Goal: Task Accomplishment & Management: Manage account settings

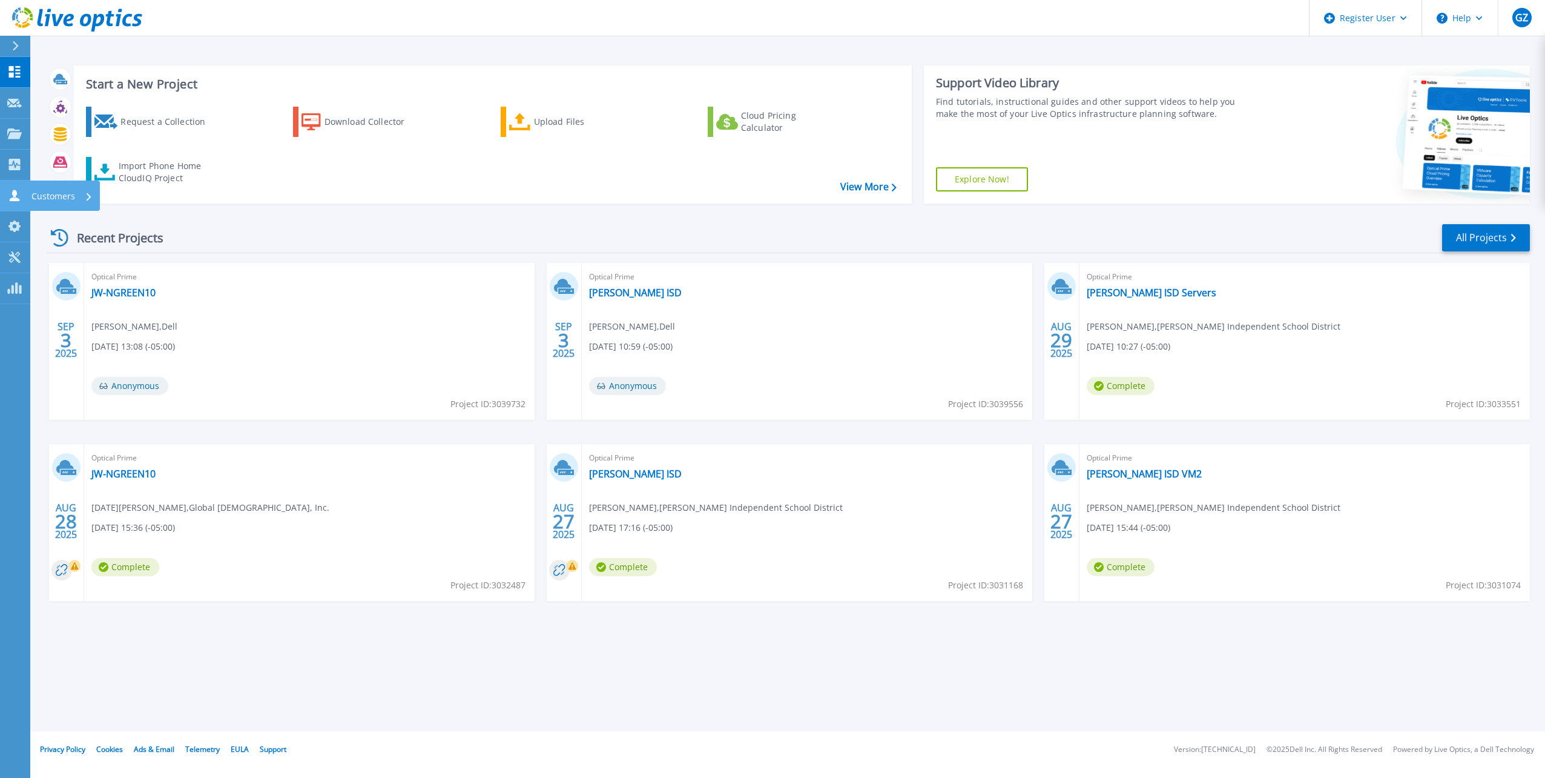
click at [12, 196] on icon at bounding box center [14, 196] width 15 height 12
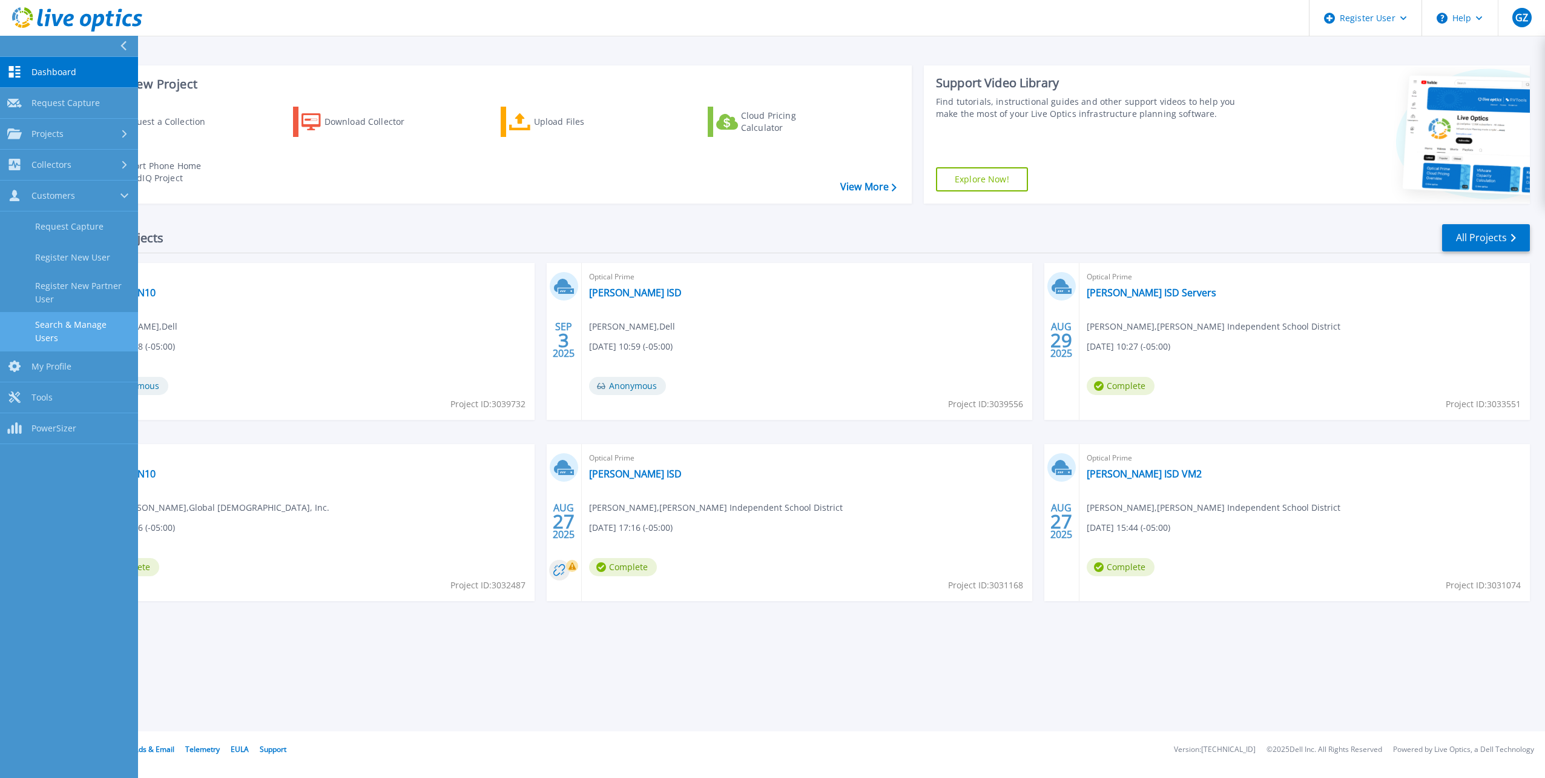
click at [102, 325] on link "Search & Manage Users" at bounding box center [69, 331] width 138 height 39
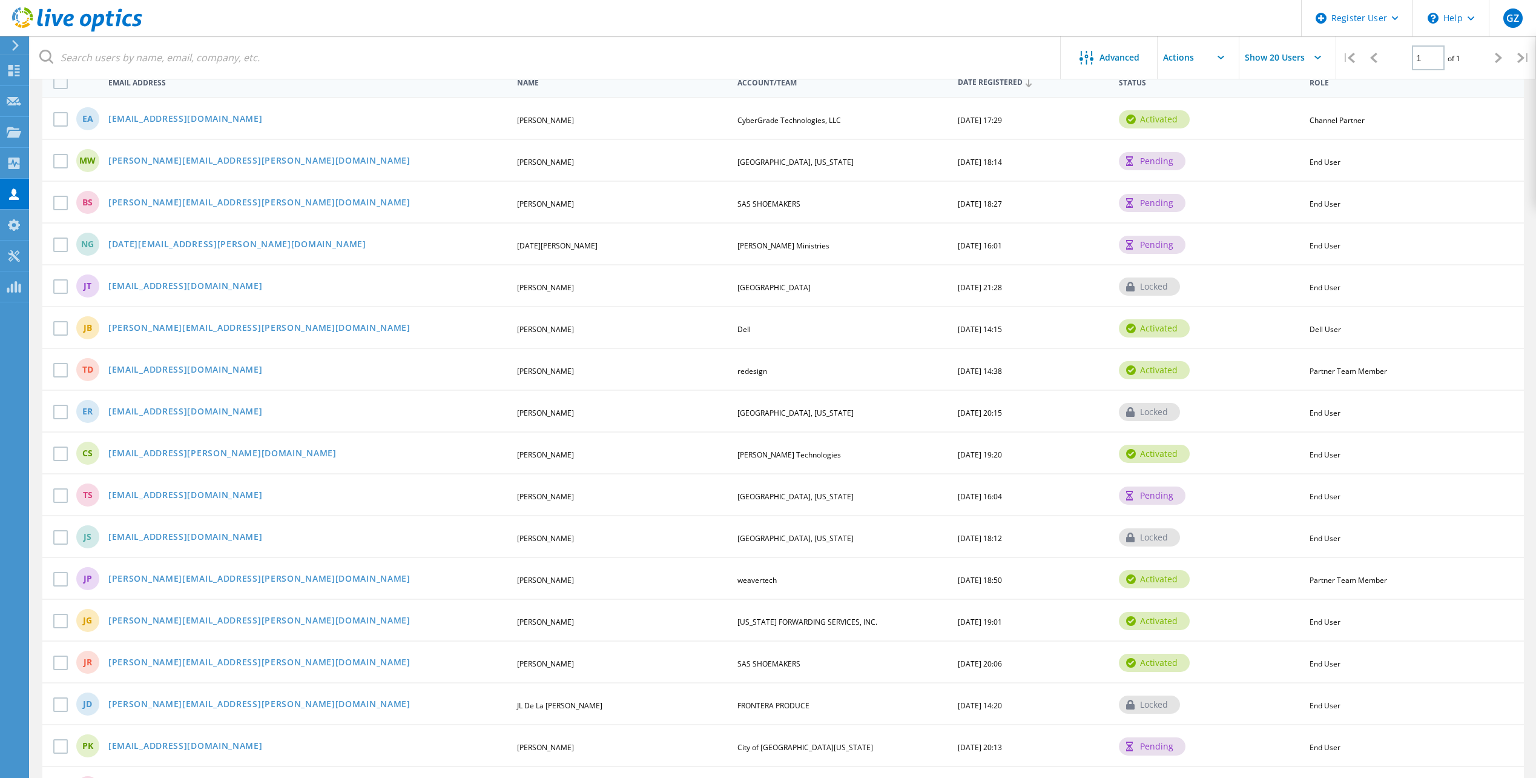
scroll to position [347, 0]
